Goal: Browse casually

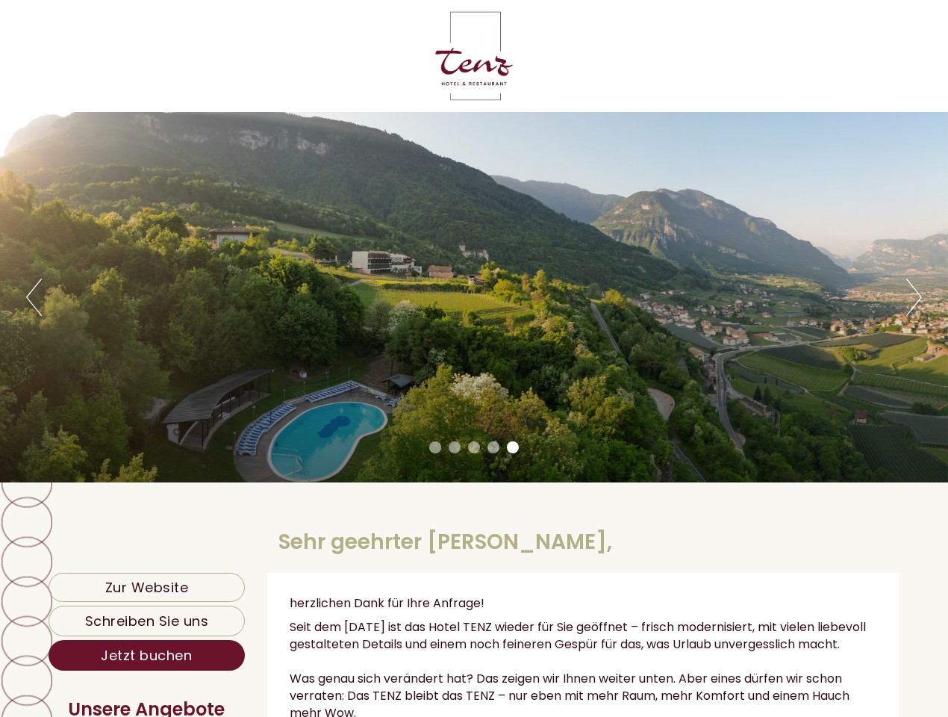
click at [474, 358] on div "Previous Next 1 2 3 4 5" at bounding box center [474, 297] width 948 height 370
click at [34, 297] on button "Previous" at bounding box center [34, 296] width 16 height 37
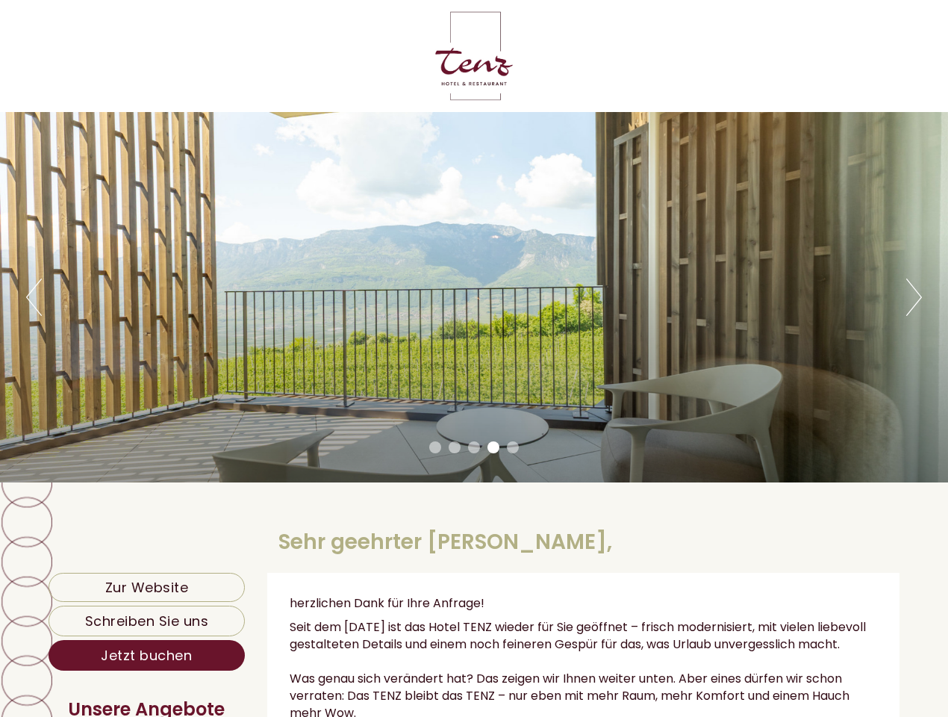
click at [474, 297] on div "Previous Next 1 2 3 4 5" at bounding box center [474, 297] width 948 height 370
click at [914, 297] on button "Next" at bounding box center [914, 296] width 16 height 37
click at [435, 447] on li "1" at bounding box center [435, 447] width 12 height 12
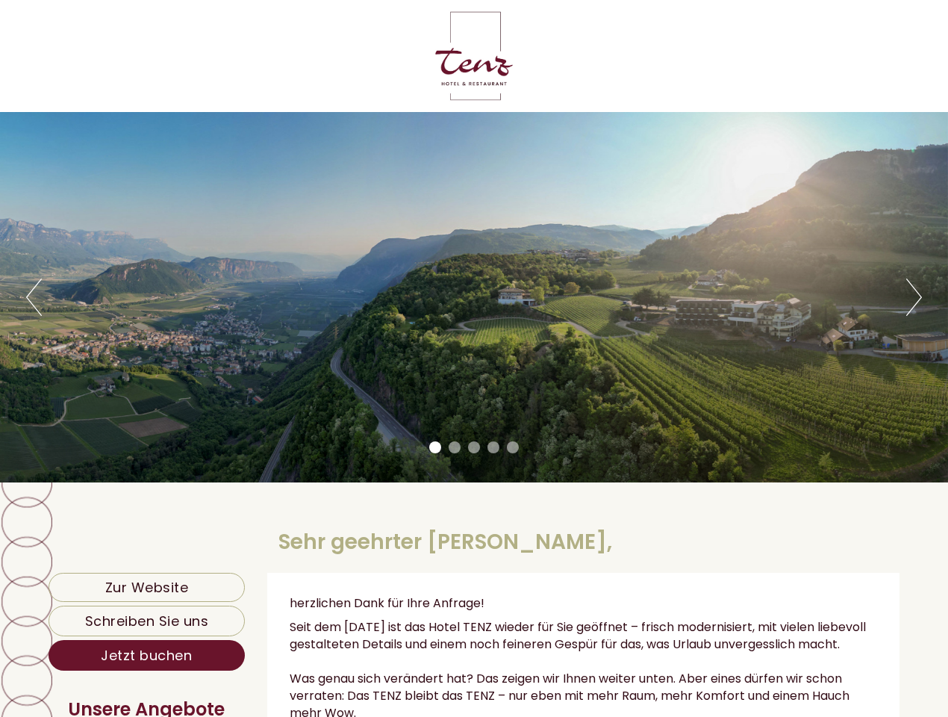
click at [455, 447] on li "2" at bounding box center [455, 447] width 12 height 12
click at [474, 447] on li "3" at bounding box center [474, 447] width 12 height 12
click at [493, 447] on li "4" at bounding box center [494, 447] width 12 height 12
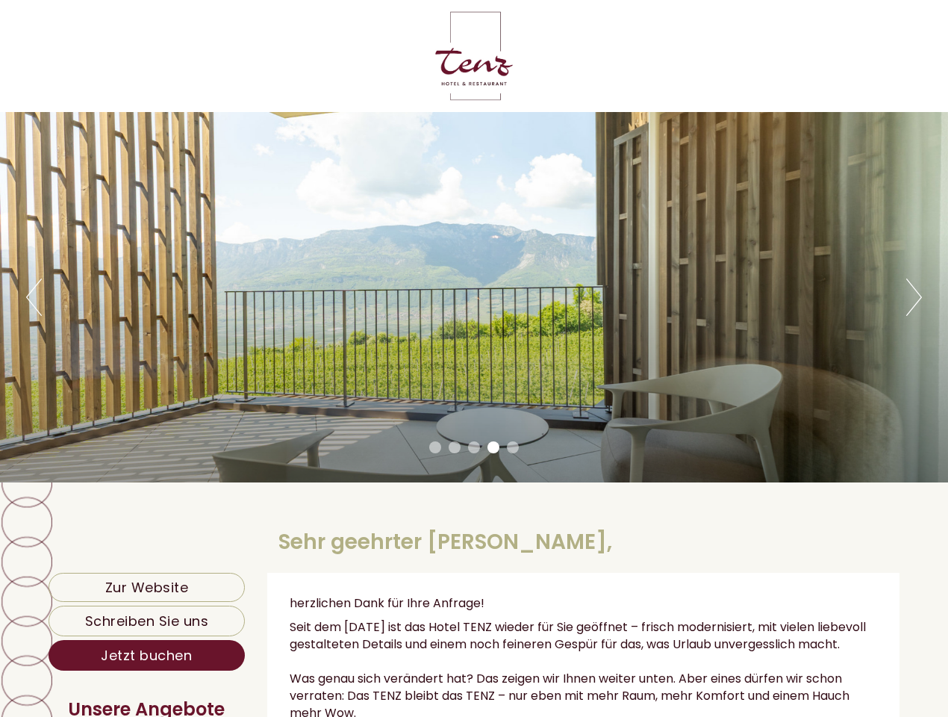
click at [513, 447] on li "5" at bounding box center [513, 447] width 12 height 12
